Goal: Information Seeking & Learning: Understand process/instructions

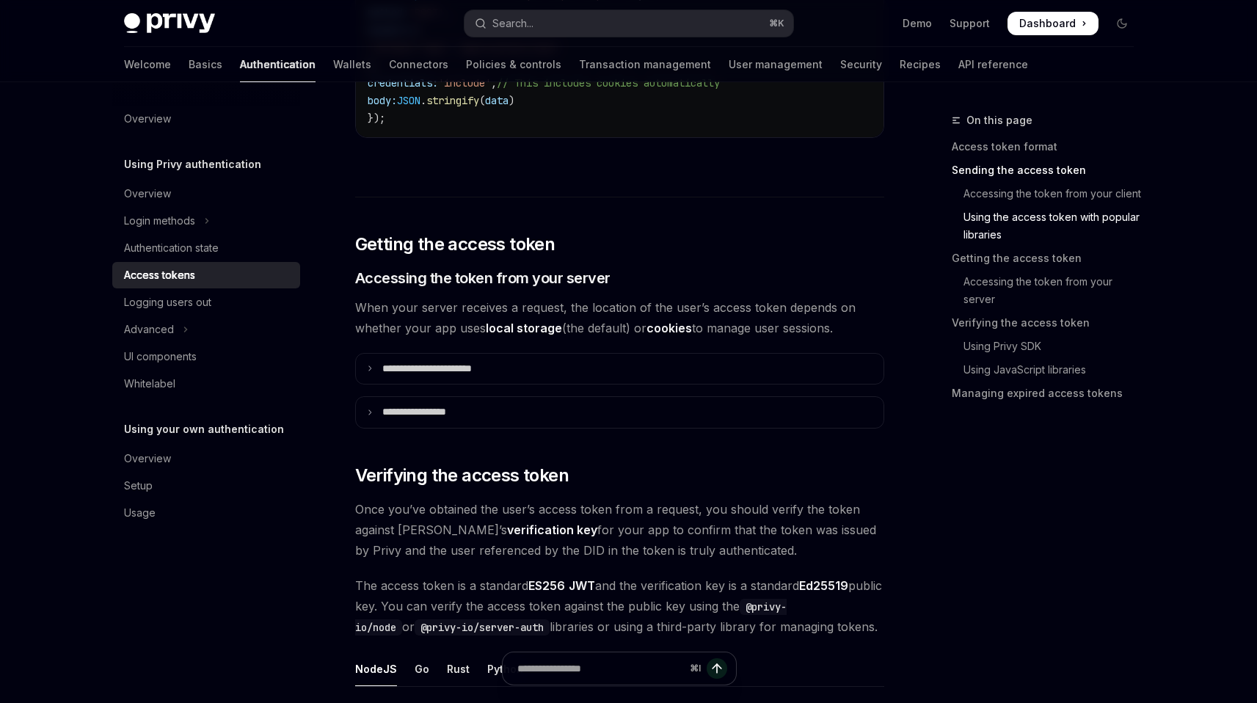
scroll to position [2041, 0]
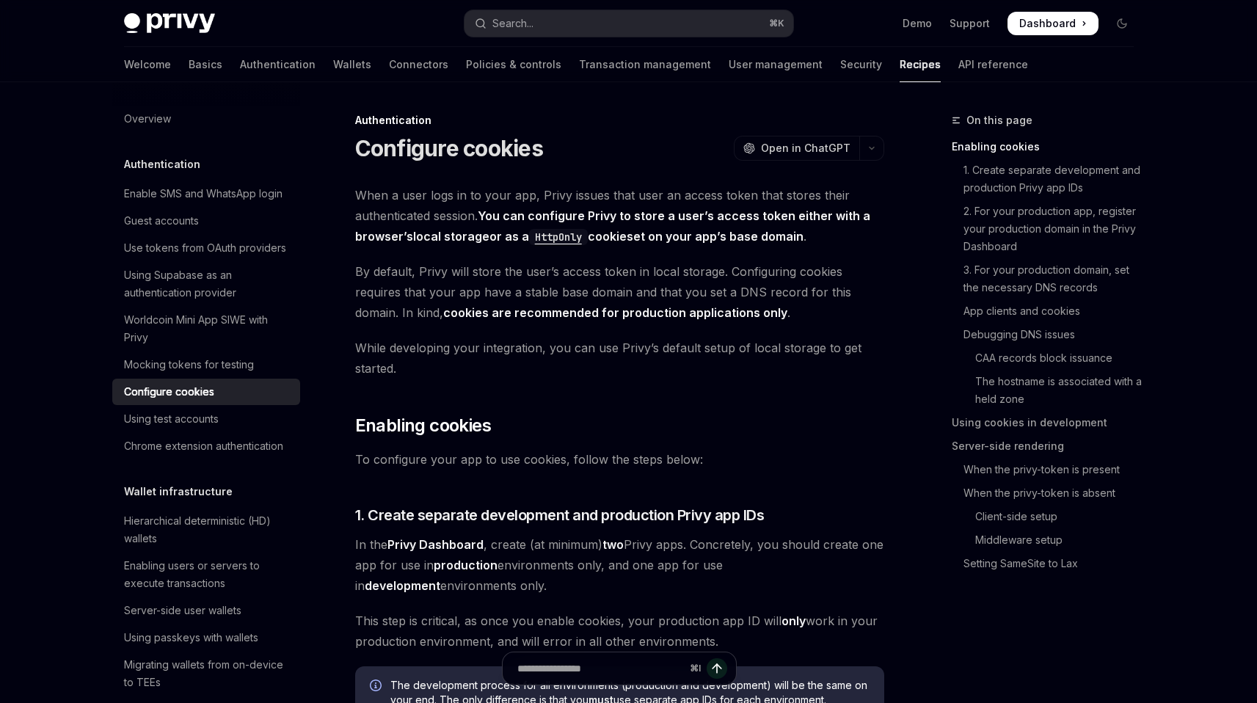
click at [669, 363] on span "While developing your integration, you can use Privy’s default setup of local s…" at bounding box center [619, 357] width 529 height 41
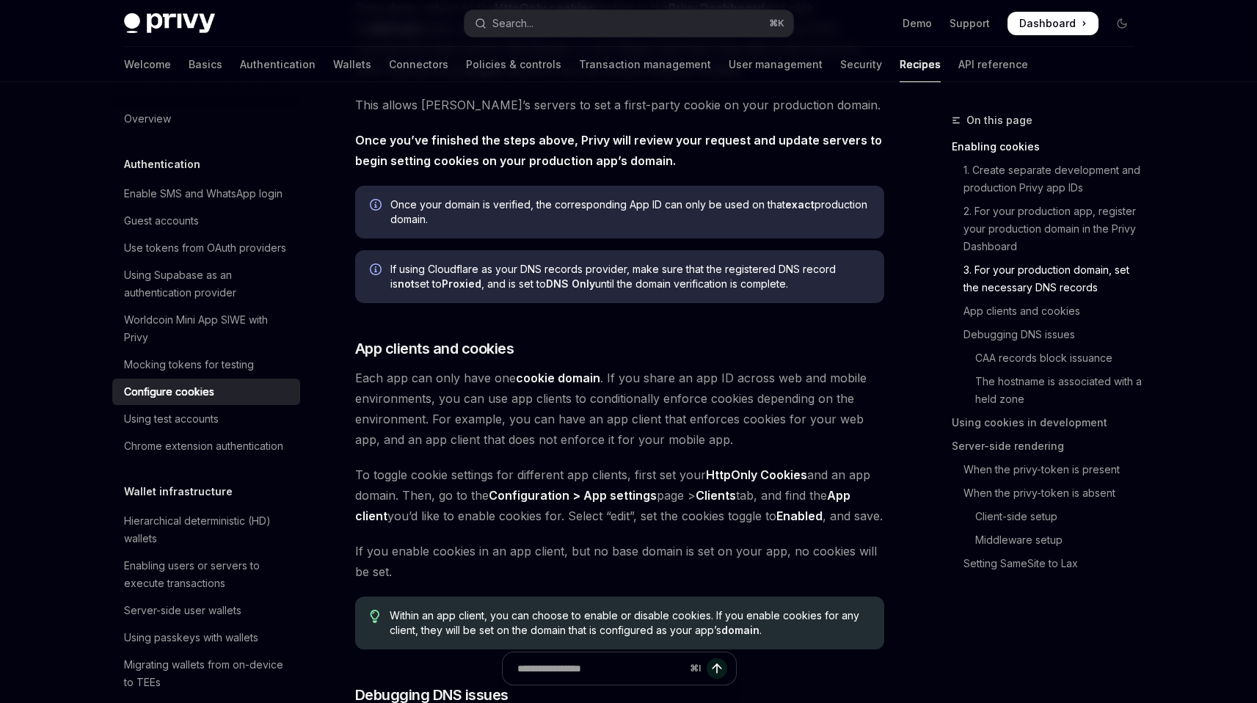
scroll to position [1240, 0]
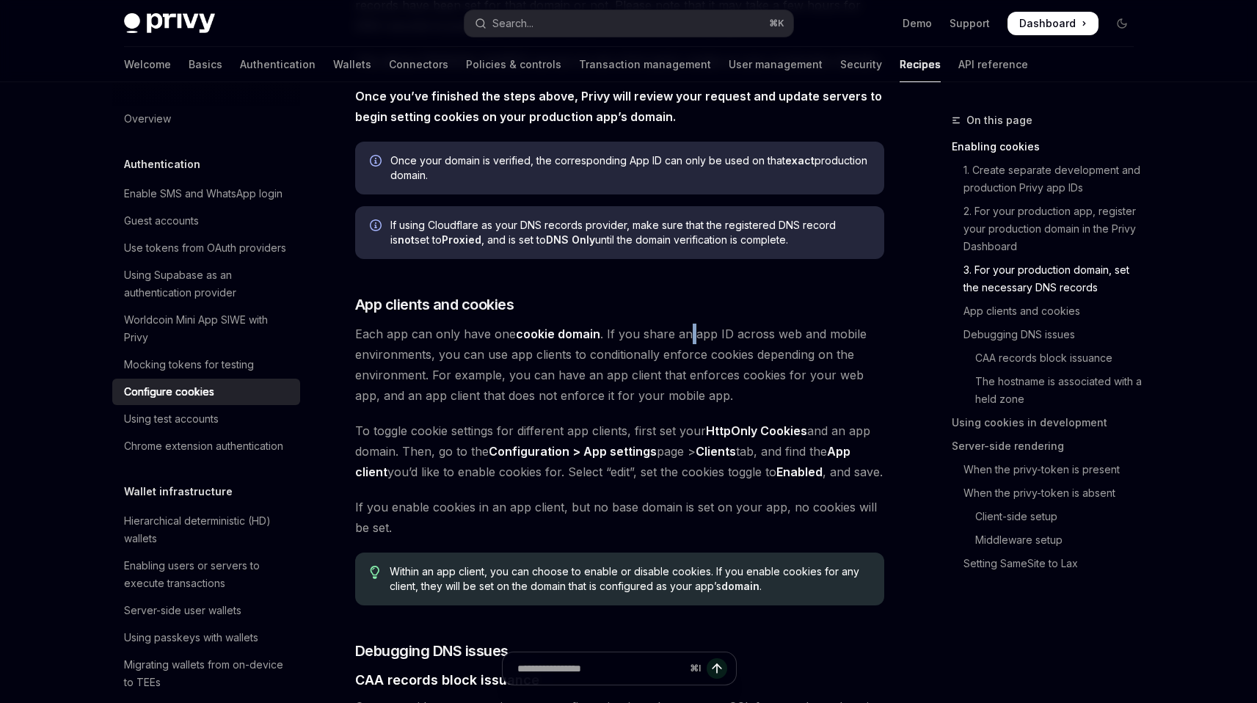
click at [686, 335] on span "Each app can only have one cookie domain . If you share an app ID across web an…" at bounding box center [619, 364] width 529 height 82
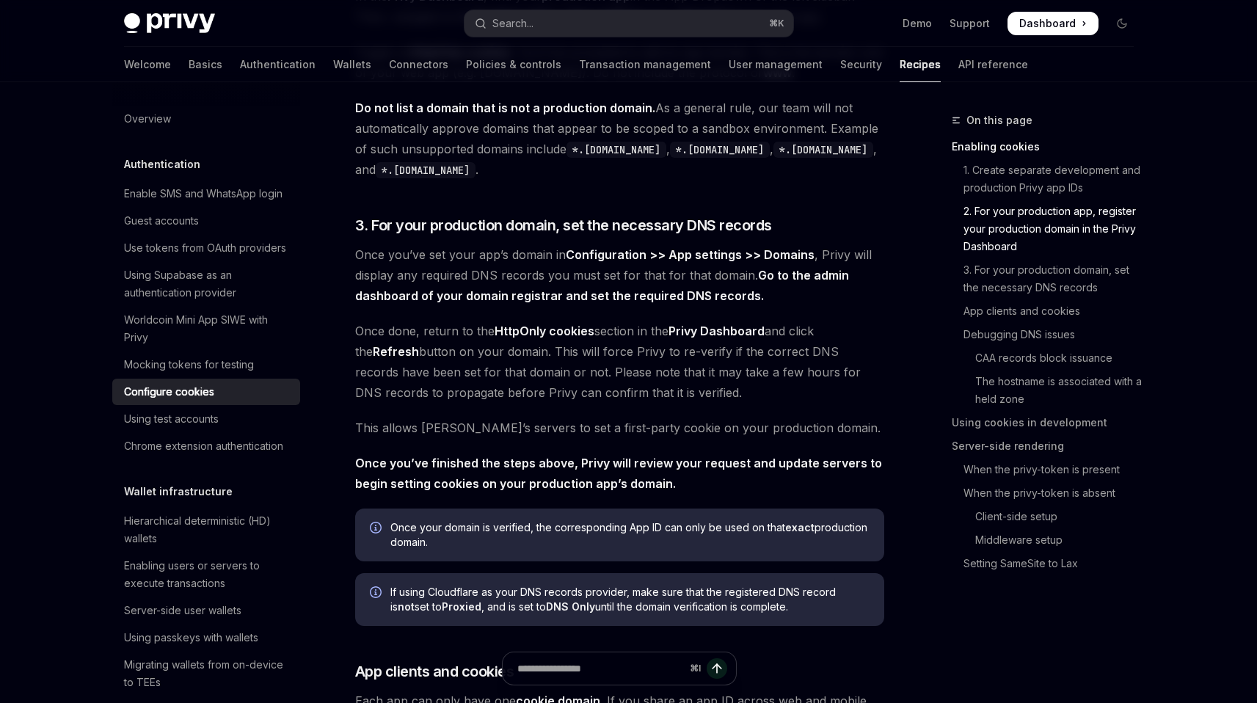
scroll to position [3173, 0]
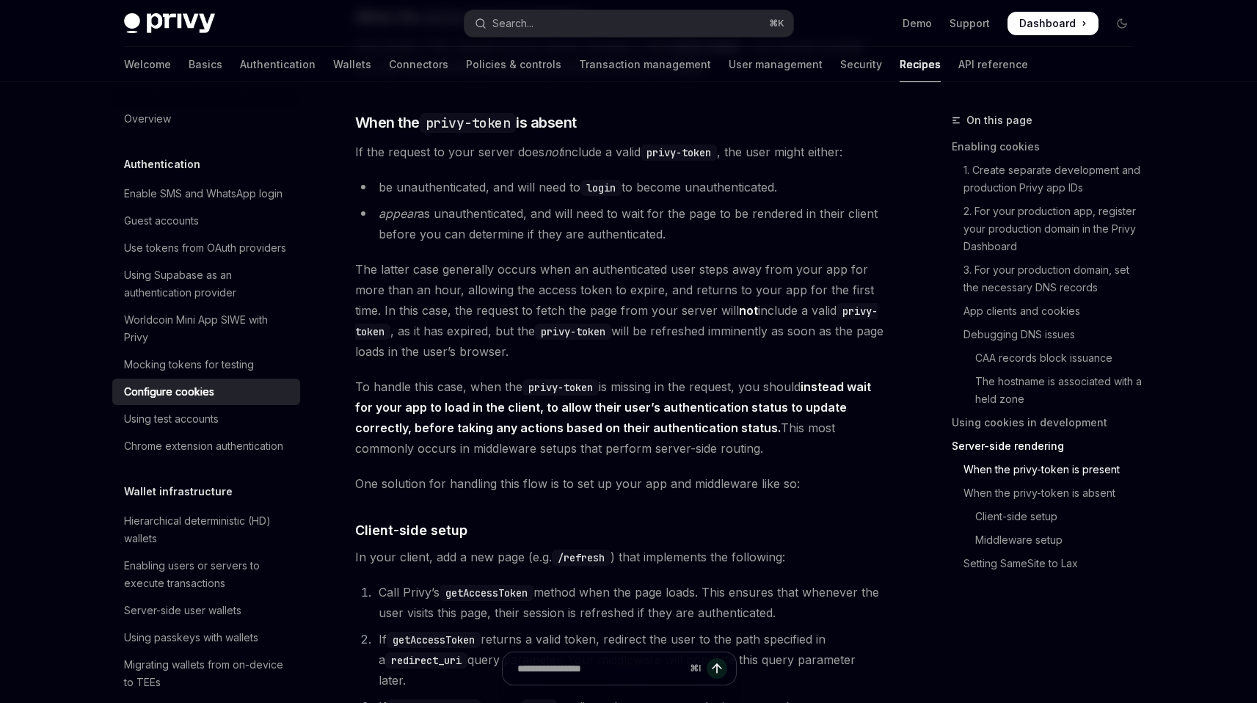
click at [461, 324] on span "The latter case generally occurs when an authenticated user steps away from you…" at bounding box center [619, 310] width 529 height 103
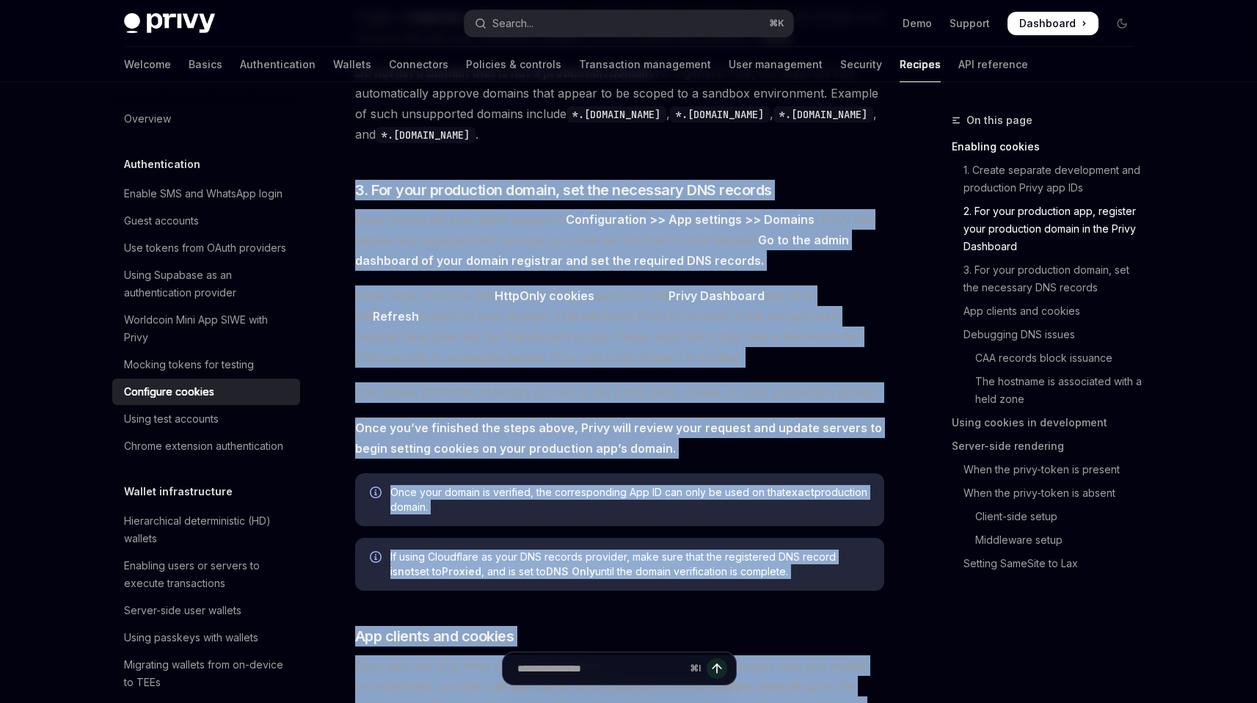
scroll to position [0, 0]
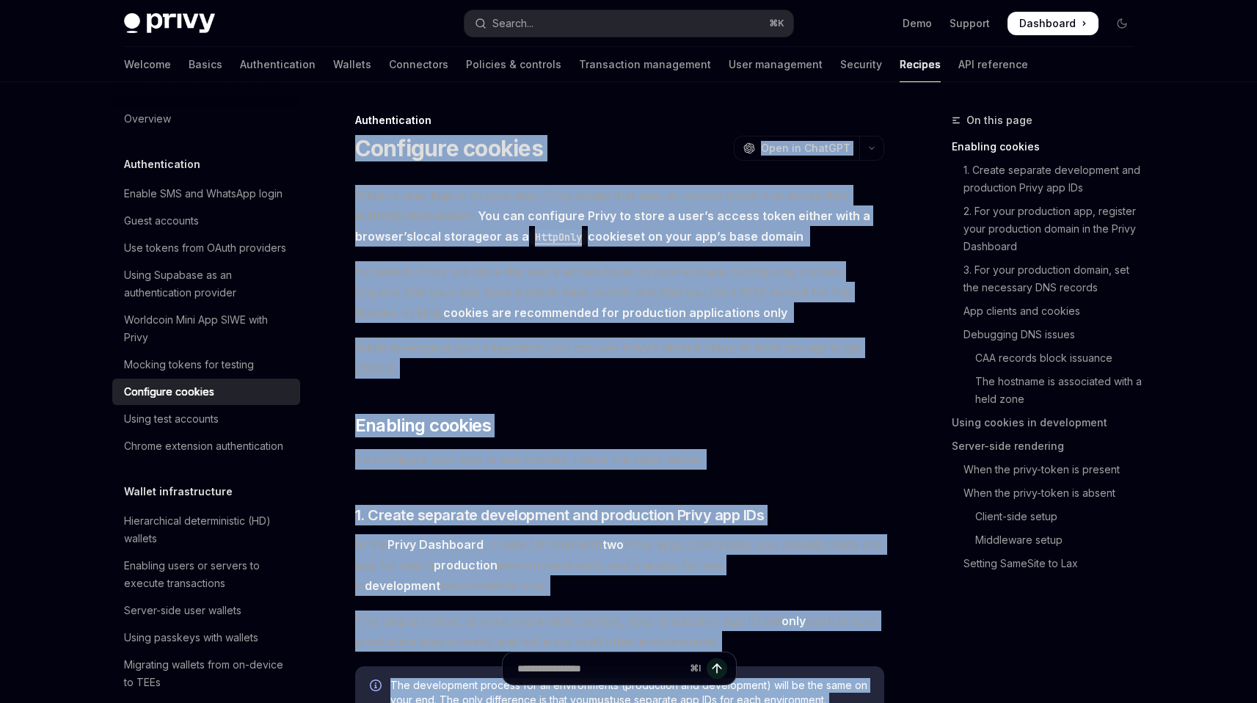
drag, startPoint x: 721, startPoint y: 543, endPoint x: 362, endPoint y: 145, distance: 536.5
copy div "Configure cookies OpenAI Open in ChatGPT OpenAI Open in ChatGPT When a user log…"
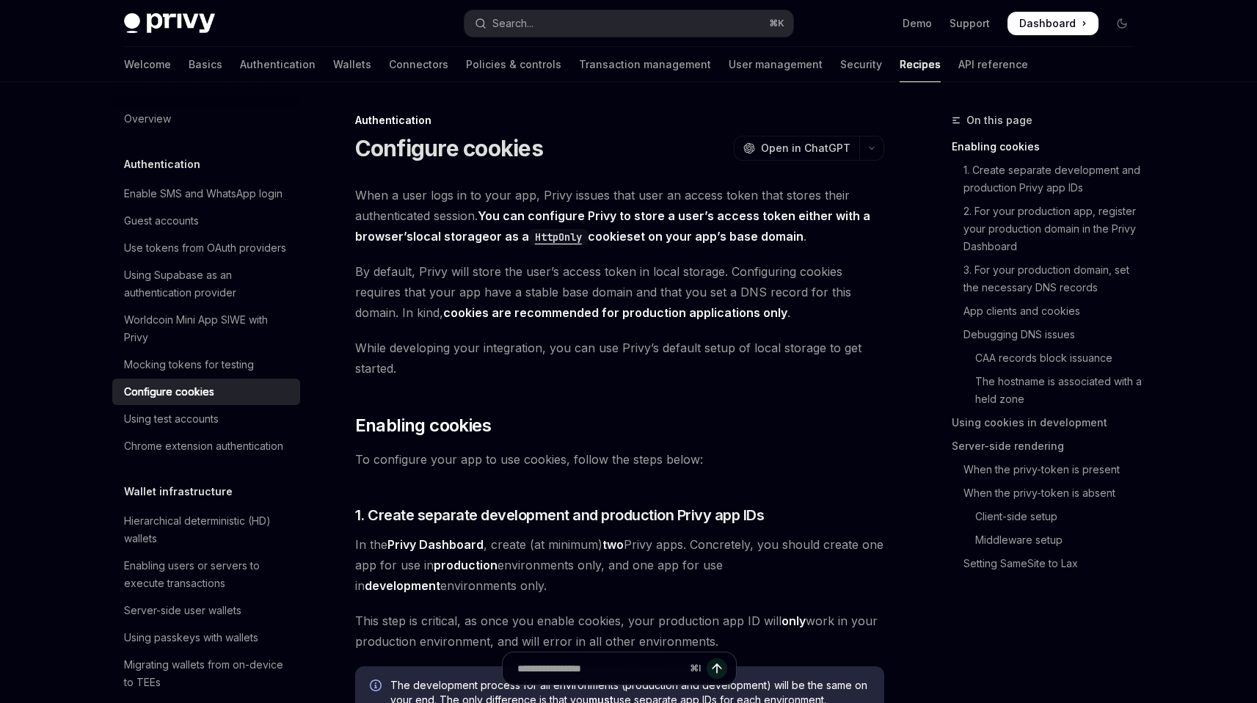
click at [566, 284] on span "By default, Privy will store the user’s access token in local storage. Configur…" at bounding box center [619, 292] width 529 height 62
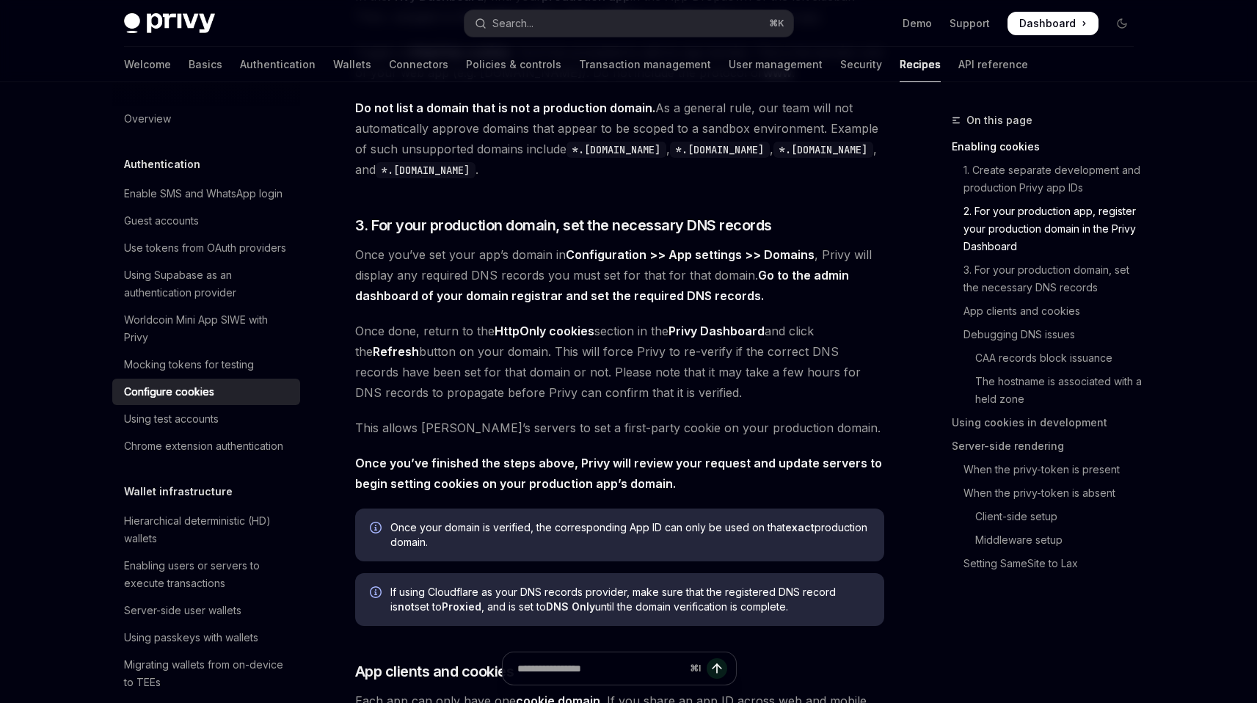
scroll to position [3173, 0]
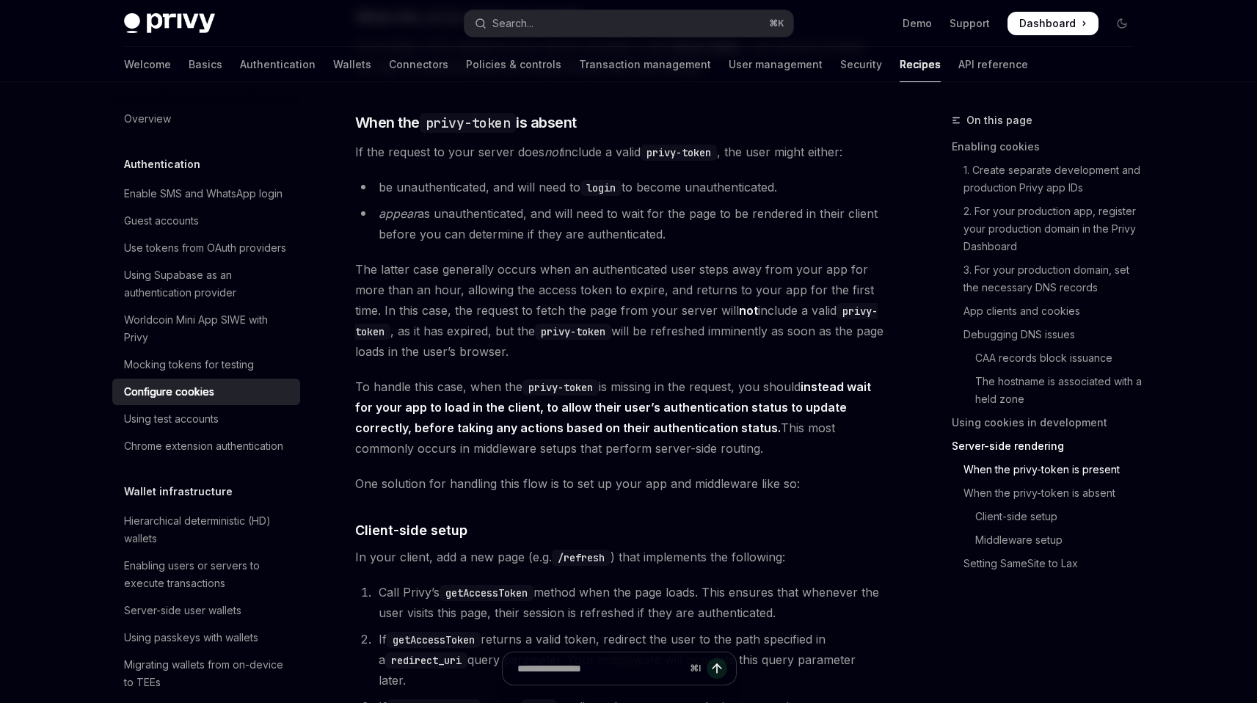
click at [597, 566] on code "/refresh" at bounding box center [581, 557] width 59 height 16
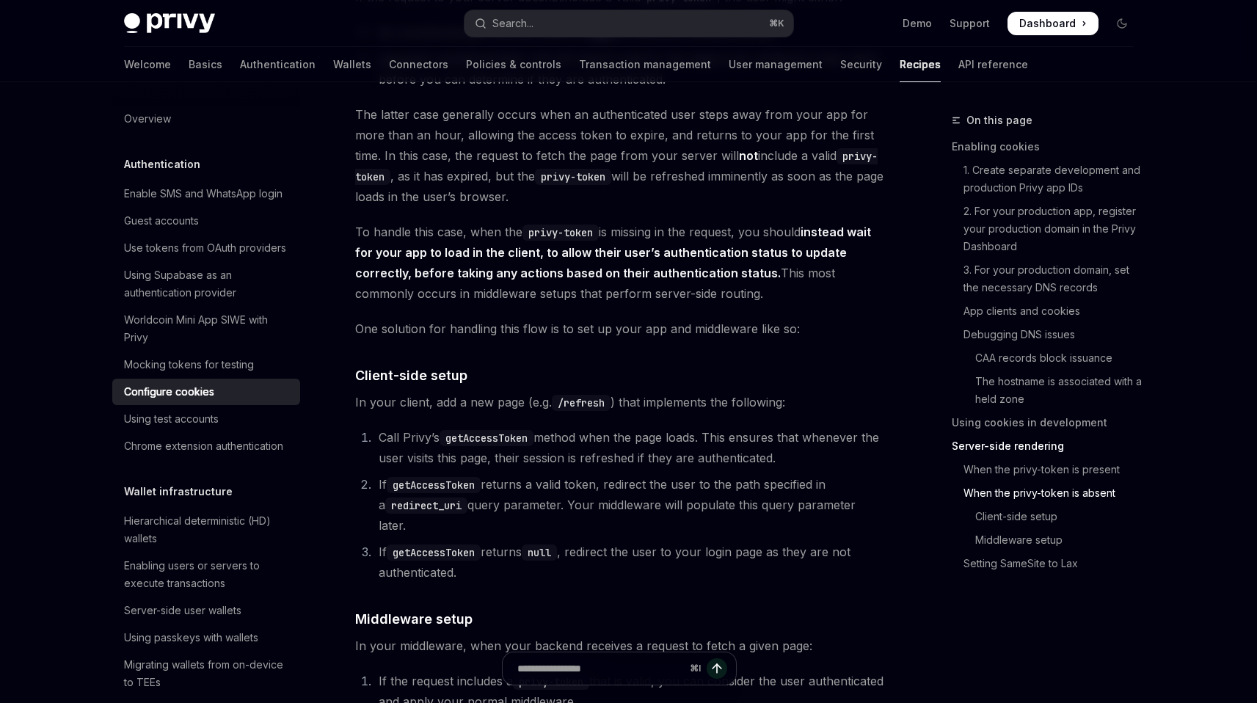
scroll to position [3354, 0]
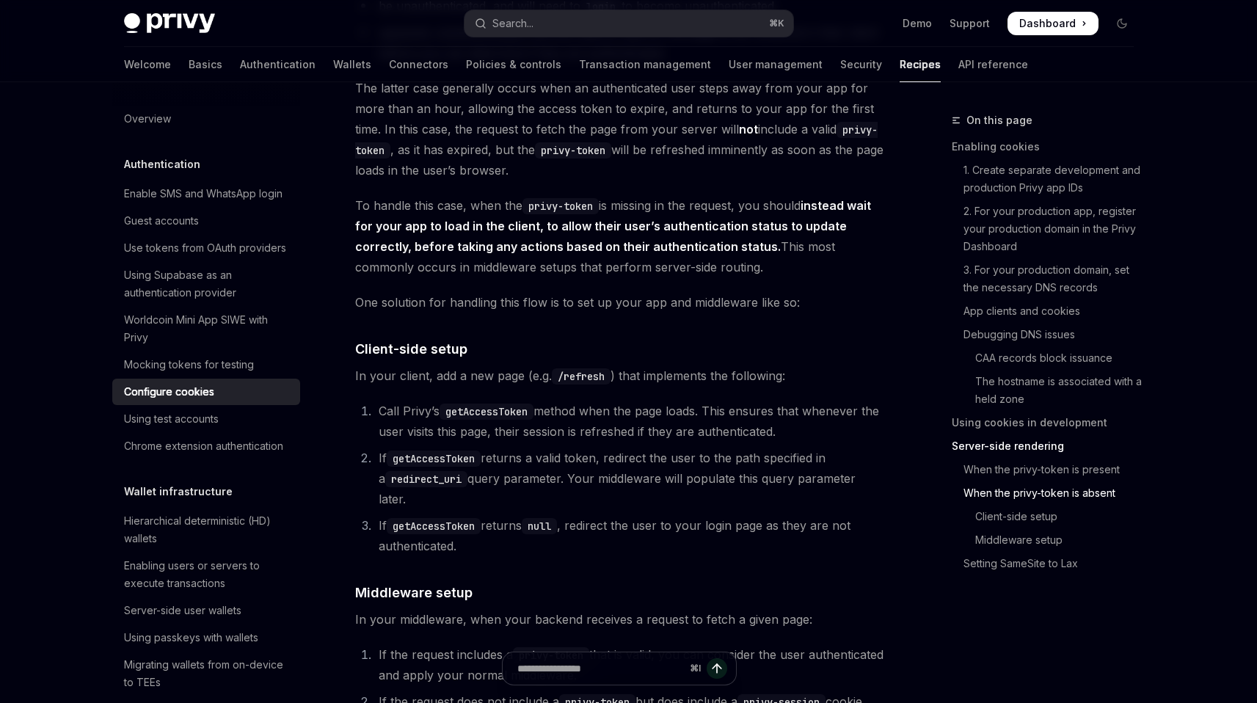
click at [613, 442] on li "Call Privy’s getAccessToken method when the page loads. This ensures that whene…" at bounding box center [629, 421] width 510 height 41
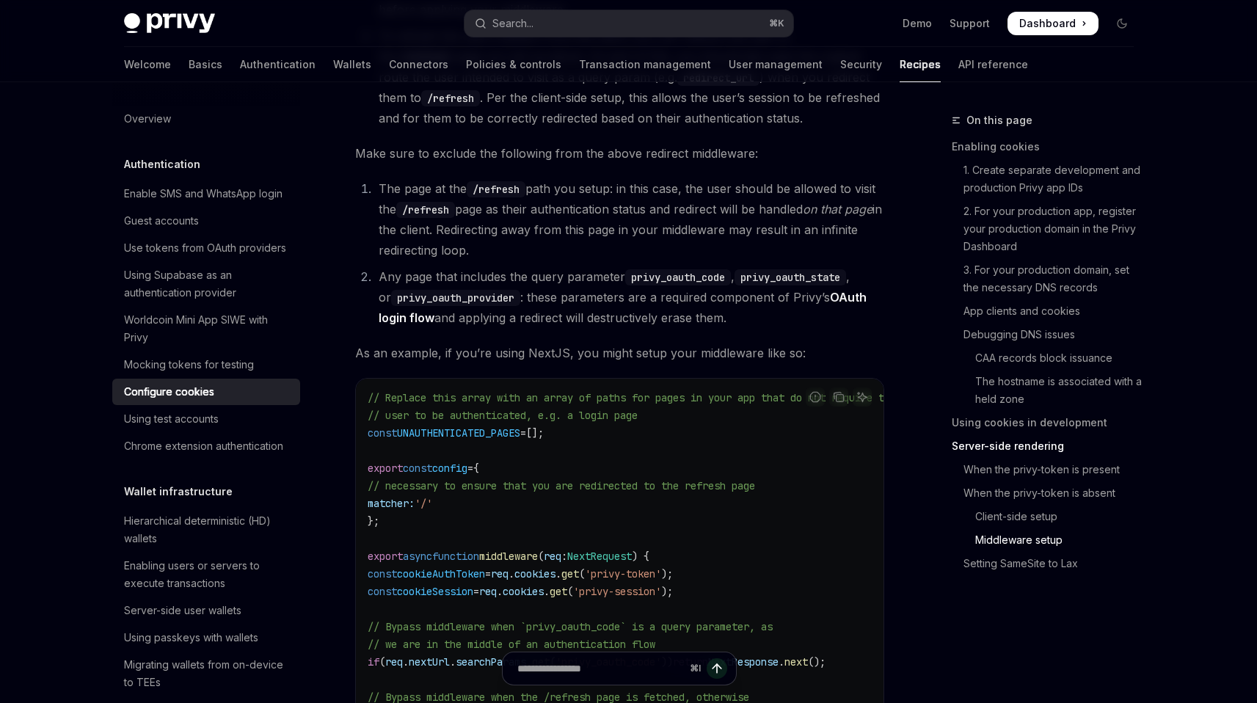
scroll to position [4089, 0]
click at [553, 321] on li "Any page that includes the query parameter privy_oauth_code , privy_oauth_state…" at bounding box center [629, 295] width 510 height 62
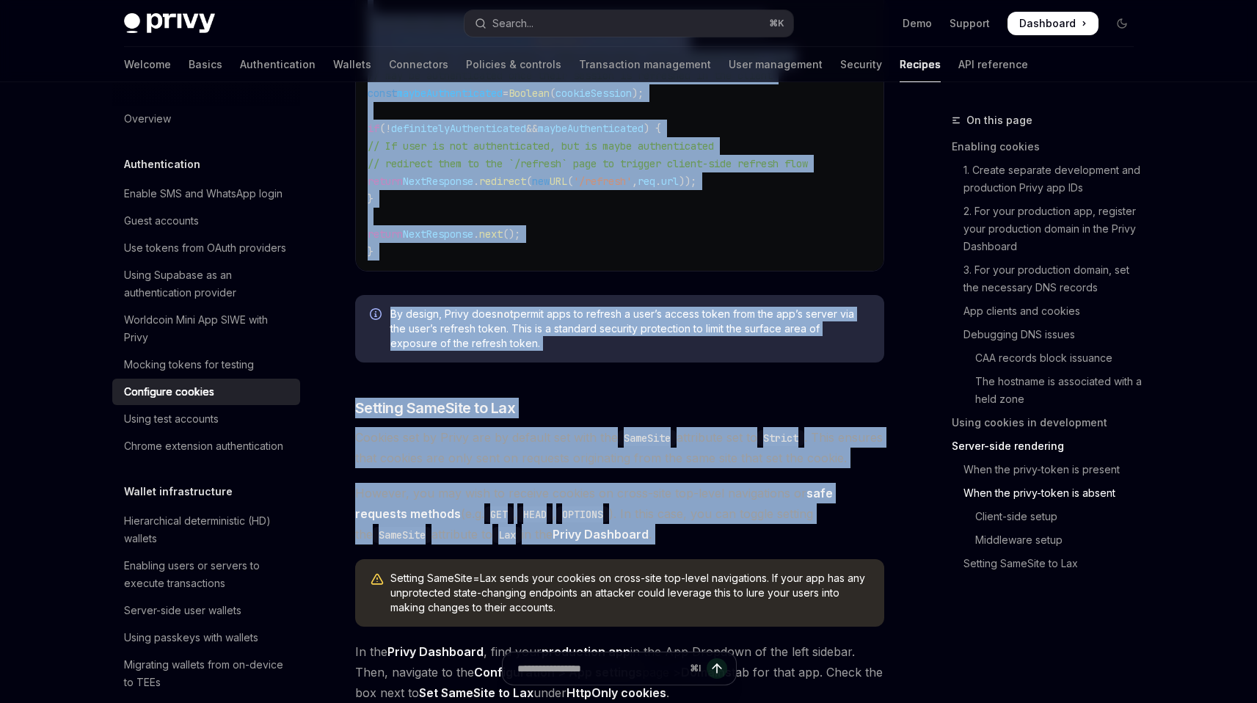
scroll to position [5094, 0]
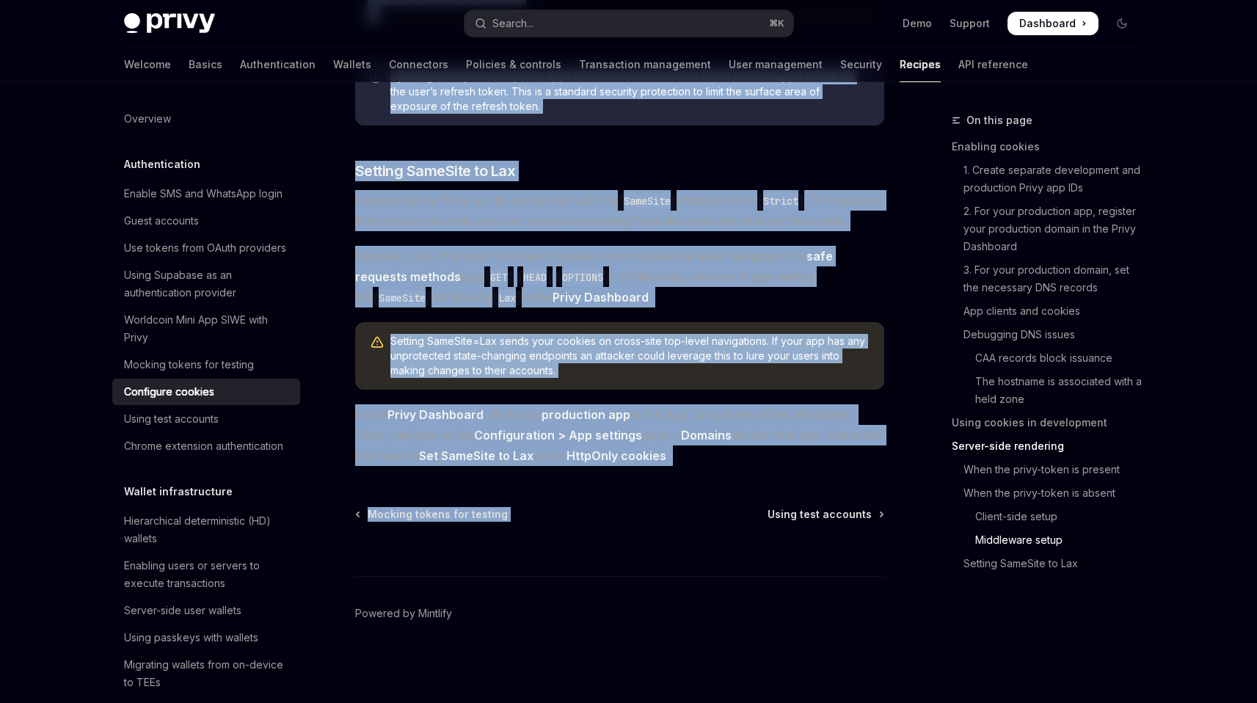
drag, startPoint x: 353, startPoint y: 146, endPoint x: 745, endPoint y: 467, distance: 506.2
copy div "Configure cookies OpenAI Open in ChatGPT OpenAI Open in ChatGPT When a user log…"
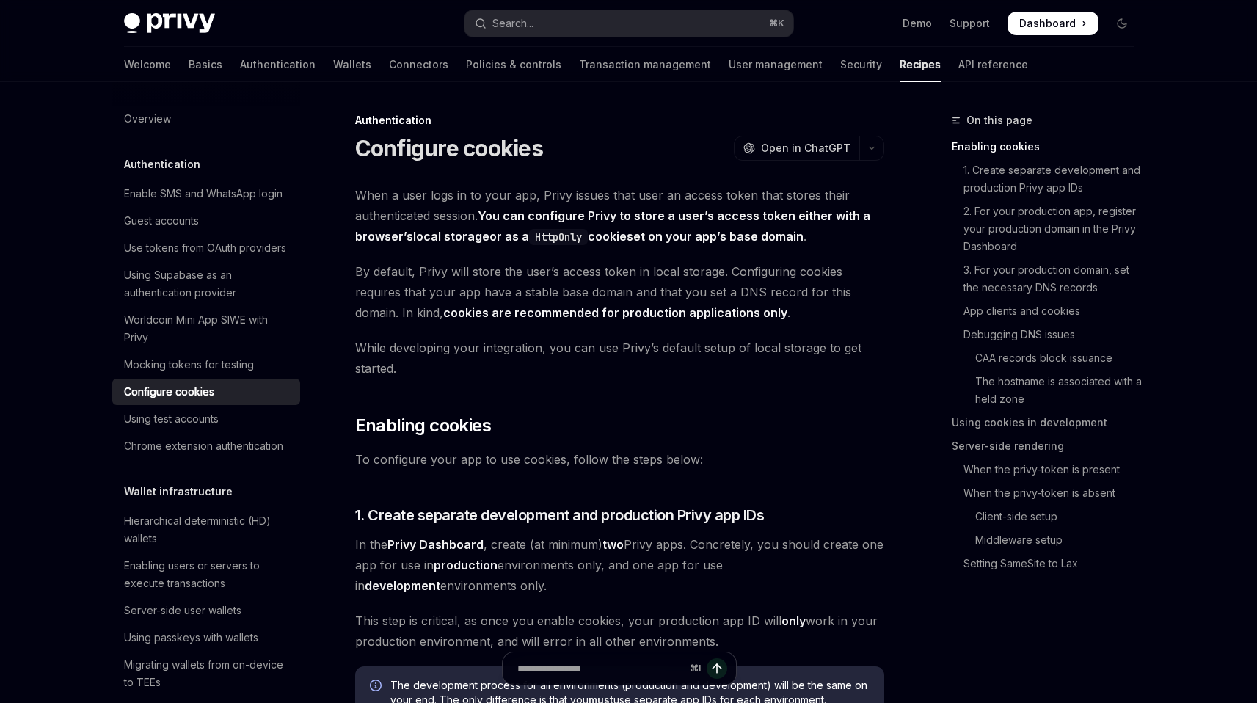
click at [749, 342] on span "While developing your integration, you can use Privy’s default setup of local s…" at bounding box center [619, 357] width 529 height 41
click at [753, 434] on h2 "​ Enabling cookies" at bounding box center [619, 425] width 529 height 23
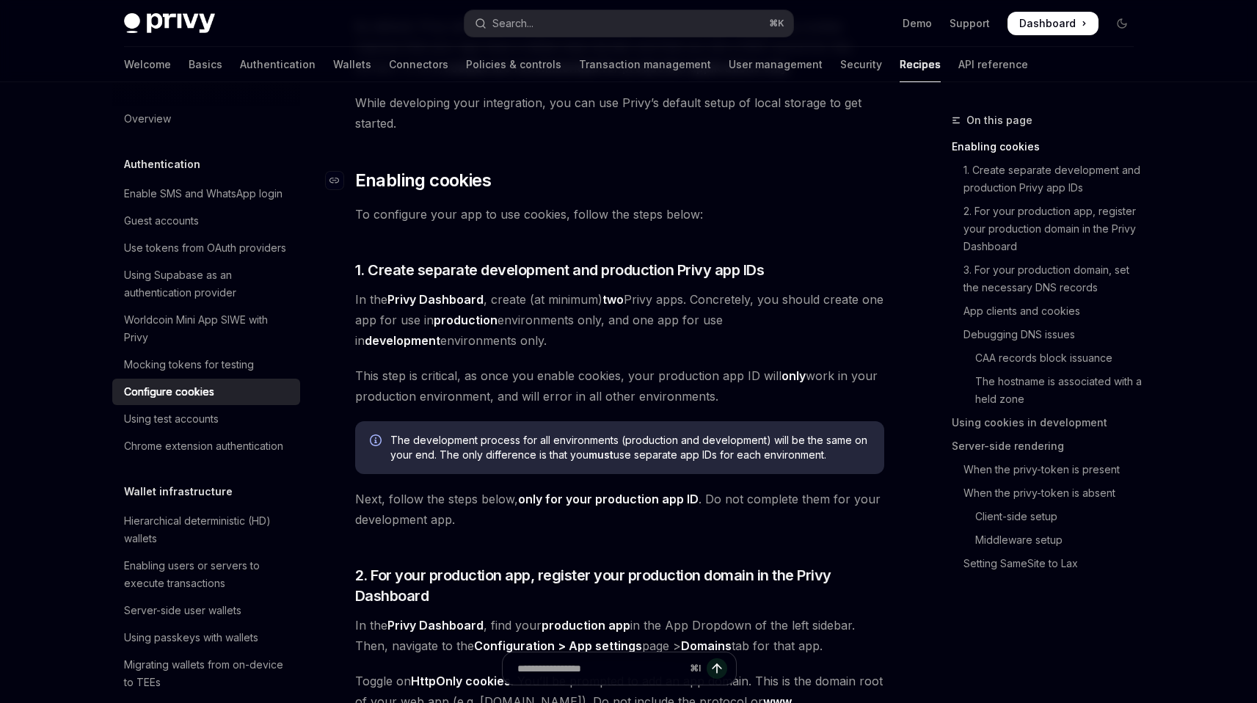
scroll to position [390, 0]
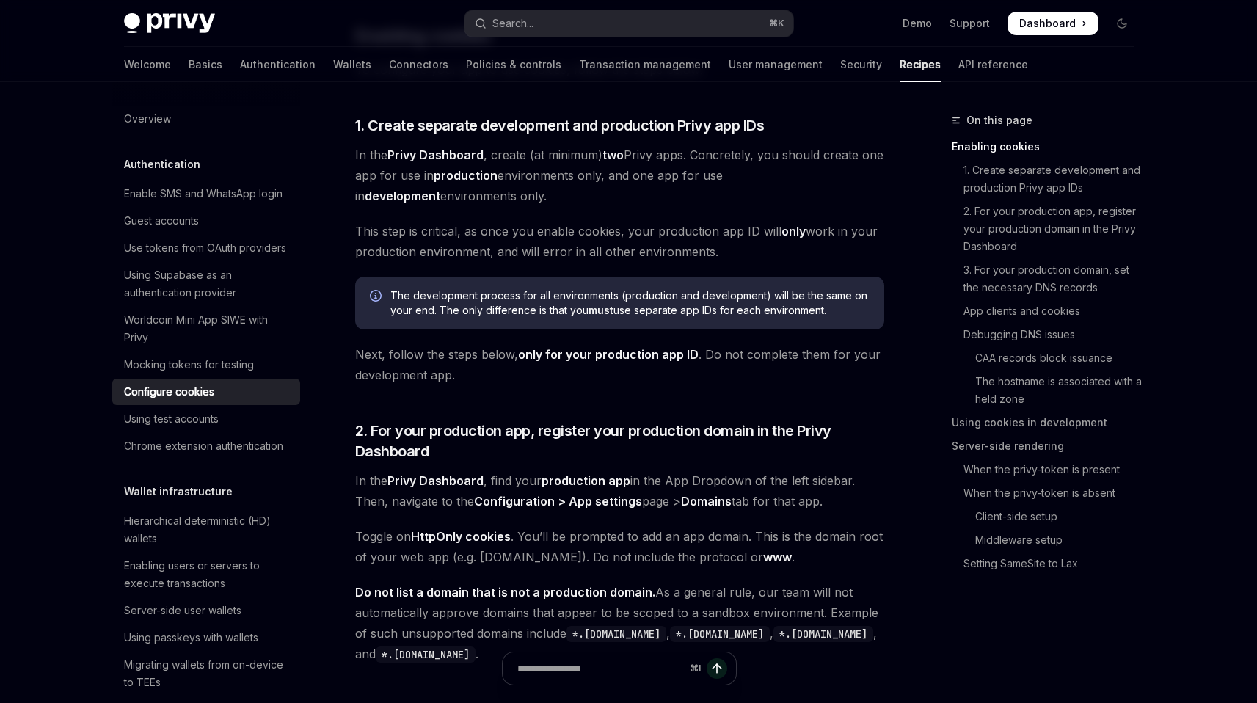
click at [788, 359] on span "Next, follow the steps below, only for your production app ID . Do not complete…" at bounding box center [619, 364] width 529 height 41
